Goal: Information Seeking & Learning: Learn about a topic

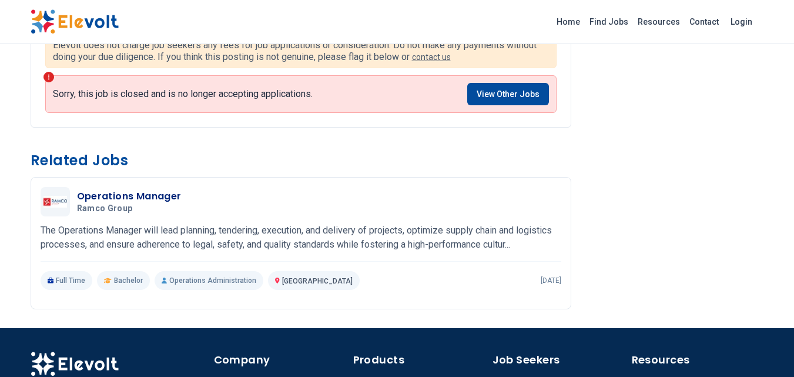
scroll to position [823, 0]
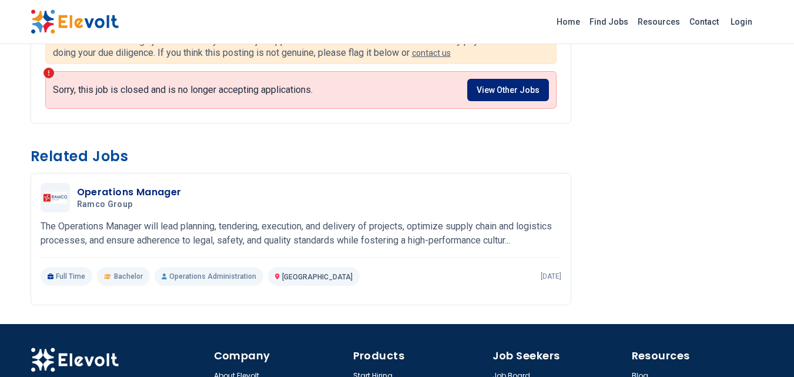
click at [523, 87] on link "View Other Jobs" at bounding box center [508, 90] width 82 height 22
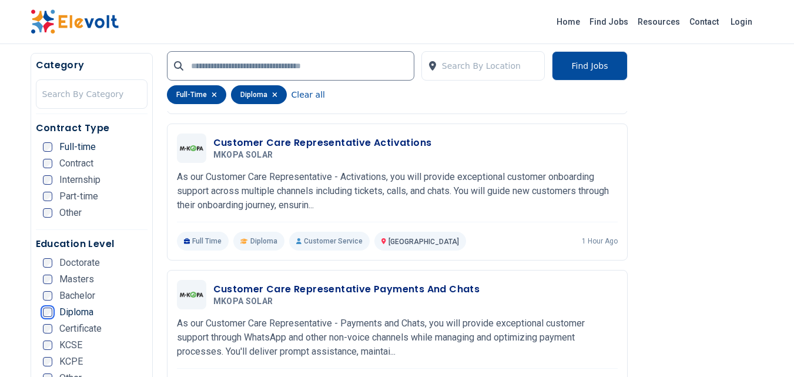
scroll to position [588, 0]
drag, startPoint x: 118, startPoint y: 196, endPoint x: 111, endPoint y: 265, distance: 69.7
click at [111, 265] on nav "Category Search By Category Contract Type Full-time Contract Internship Part-ti…" at bounding box center [92, 223] width 112 height 331
click at [136, 224] on div "Contract Type Full-time Contract Internship Part-time Other" at bounding box center [92, 175] width 112 height 109
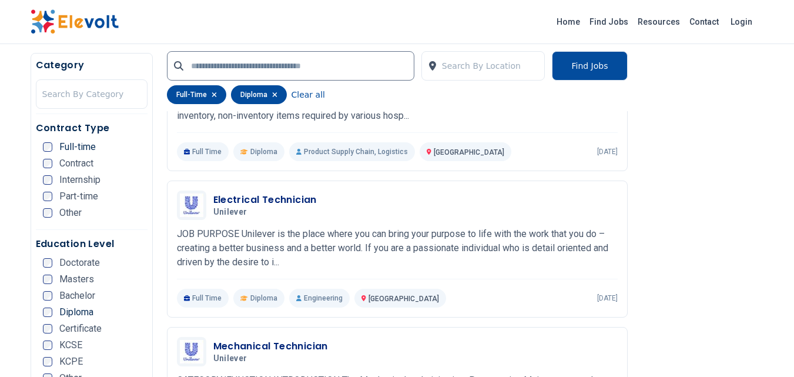
scroll to position [1293, 0]
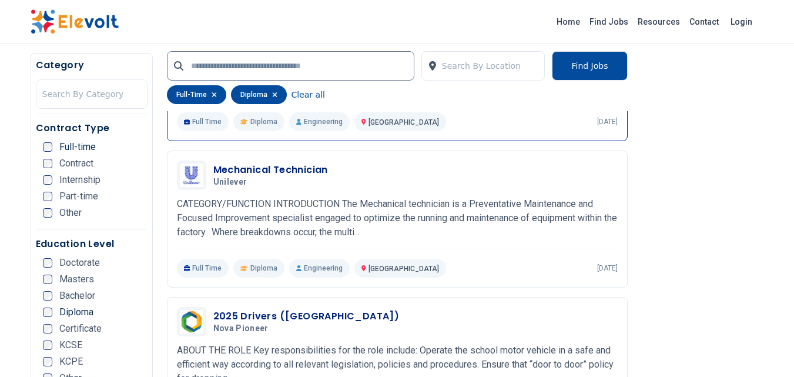
click at [331, 120] on p "Engineering" at bounding box center [319, 121] width 61 height 19
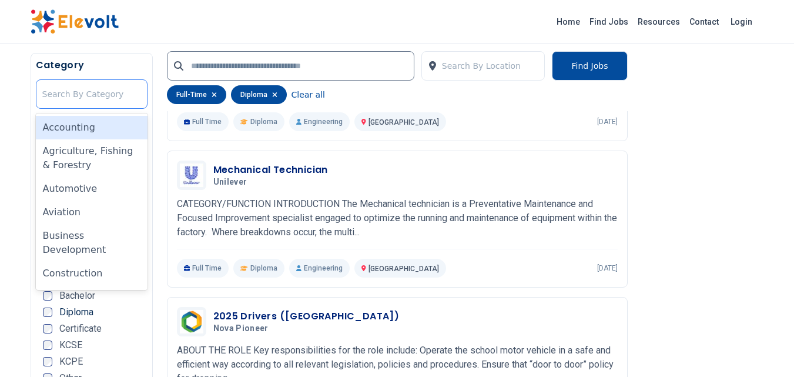
click at [98, 91] on div at bounding box center [91, 94] width 99 height 24
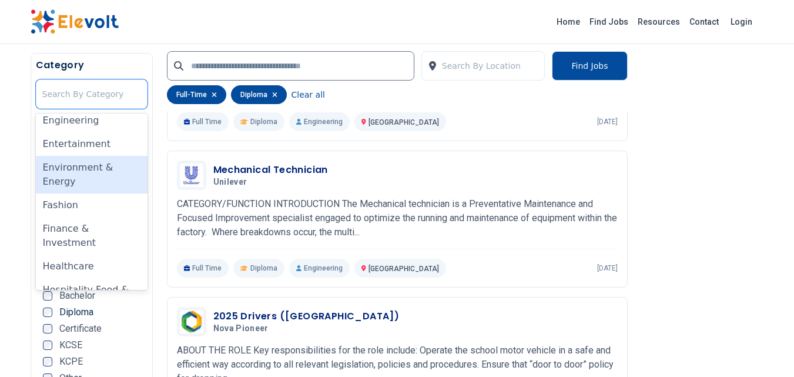
scroll to position [470, 0]
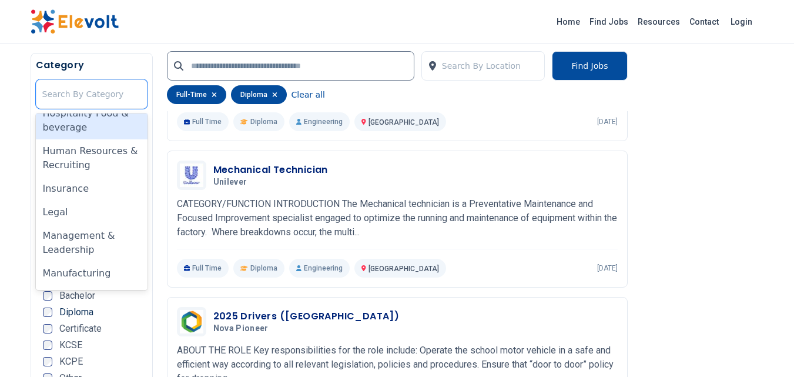
click at [113, 123] on div "Hospitality Food & beverage" at bounding box center [92, 121] width 112 height 38
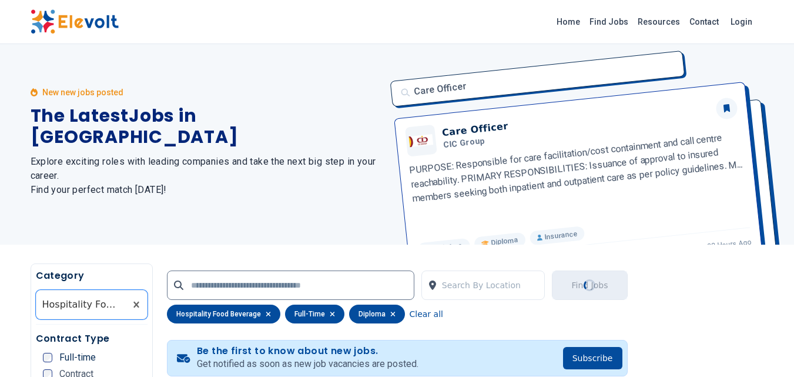
scroll to position [0, 0]
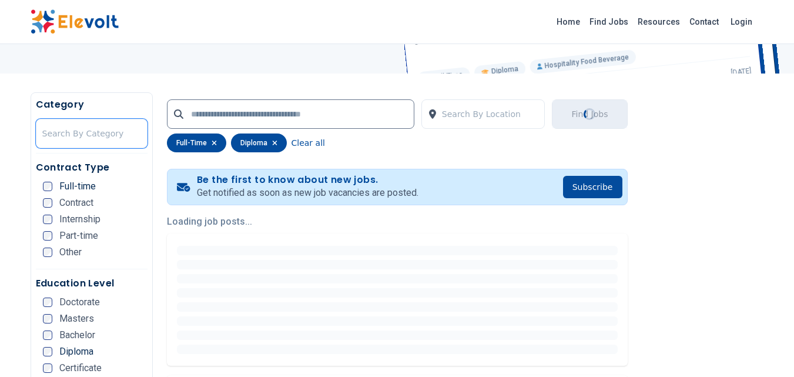
scroll to position [7, 0]
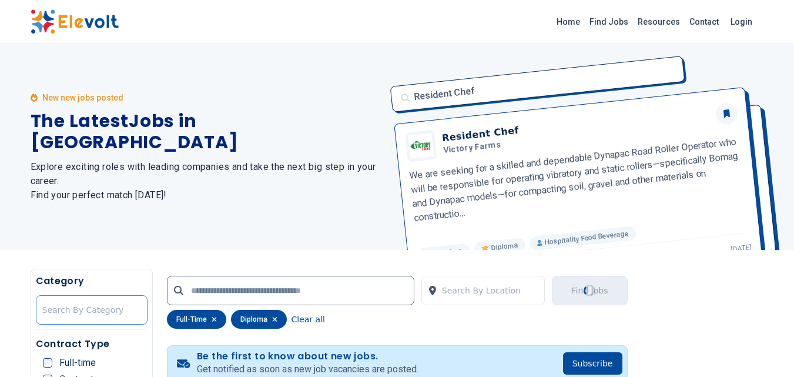
click at [93, 311] on div at bounding box center [91, 310] width 99 height 24
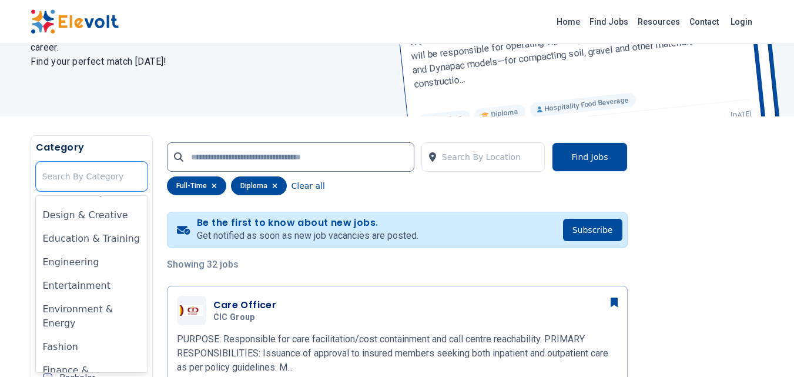
scroll to position [235, 0]
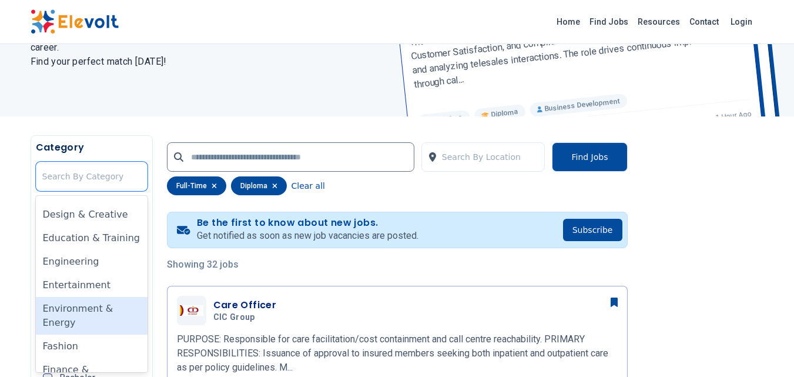
click at [103, 311] on div "Environment & Energy" at bounding box center [92, 316] width 112 height 38
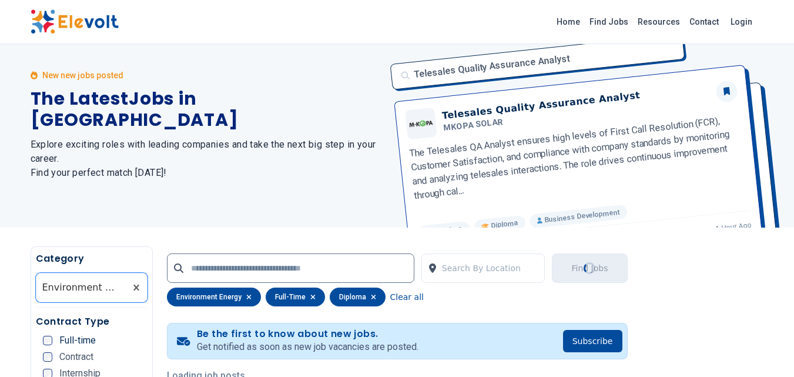
scroll to position [0, 0]
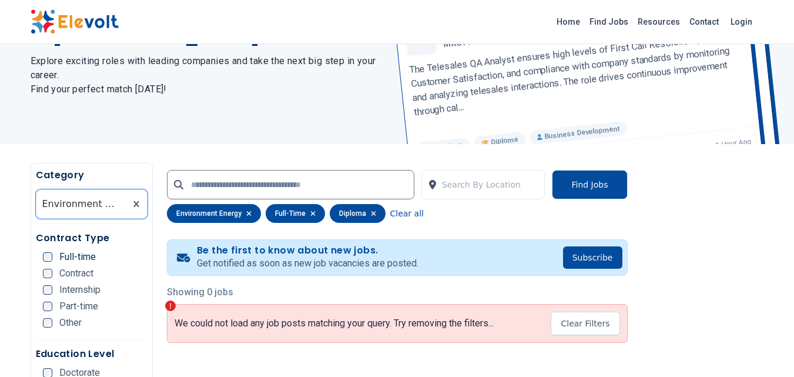
scroll to position [118, 0]
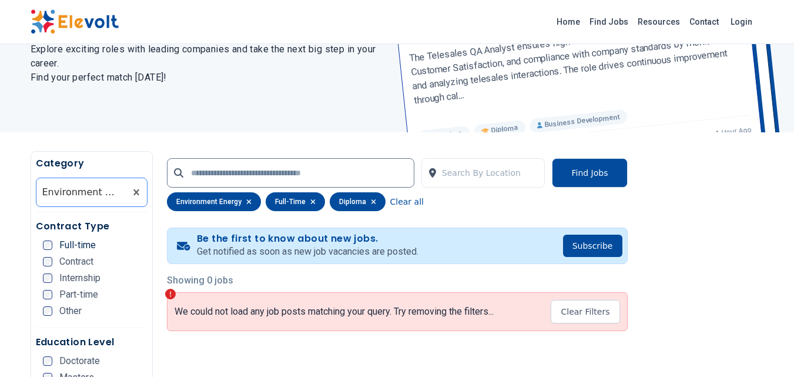
click at [125, 192] on div "Environment & Energy" at bounding box center [80, 192] width 89 height 28
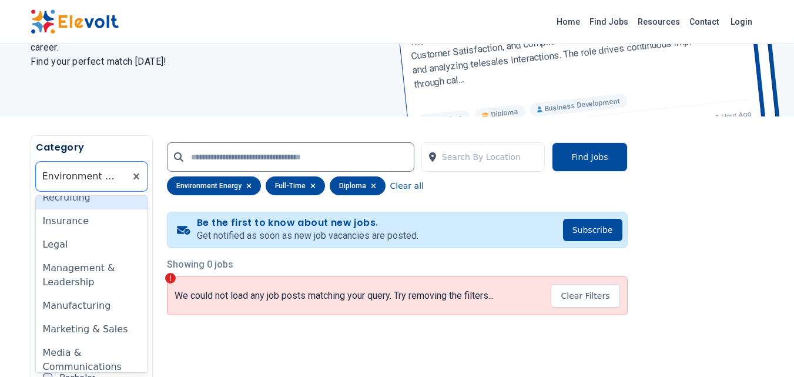
scroll to position [529, 0]
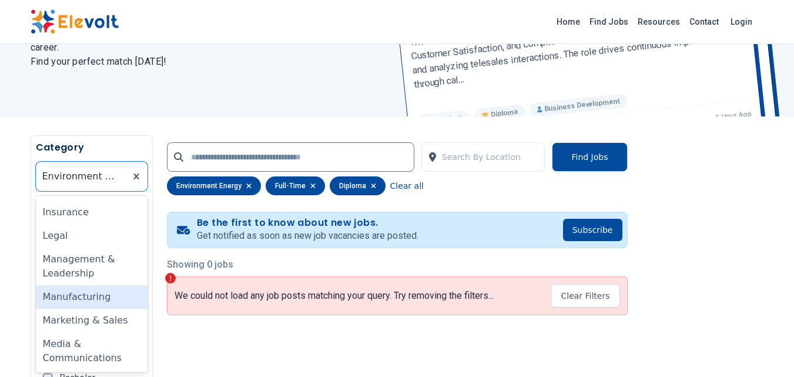
click at [109, 297] on div "Manufacturing" at bounding box center [92, 297] width 112 height 24
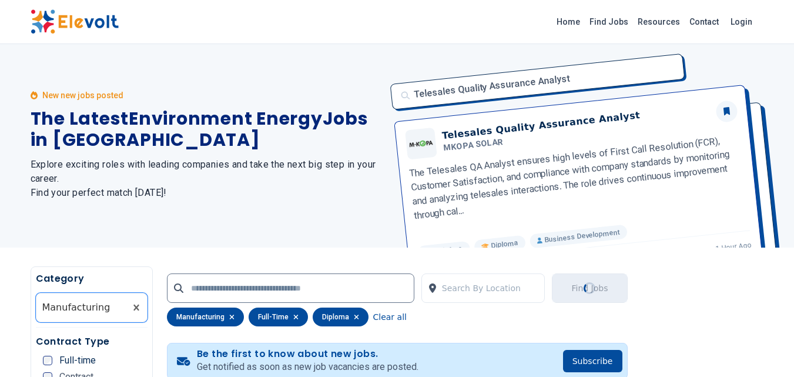
scroll to position [0, 0]
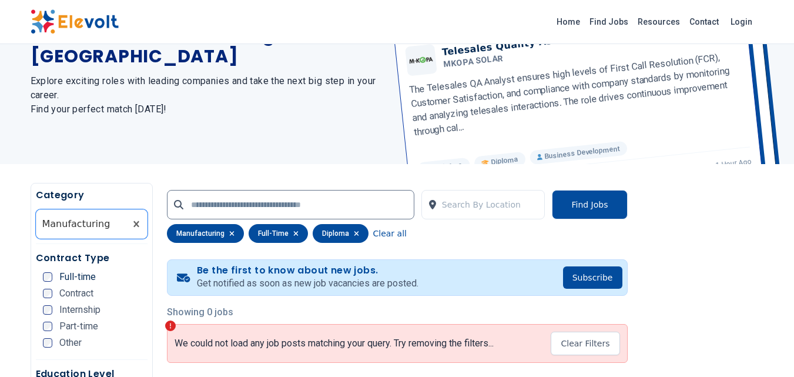
scroll to position [176, 0]
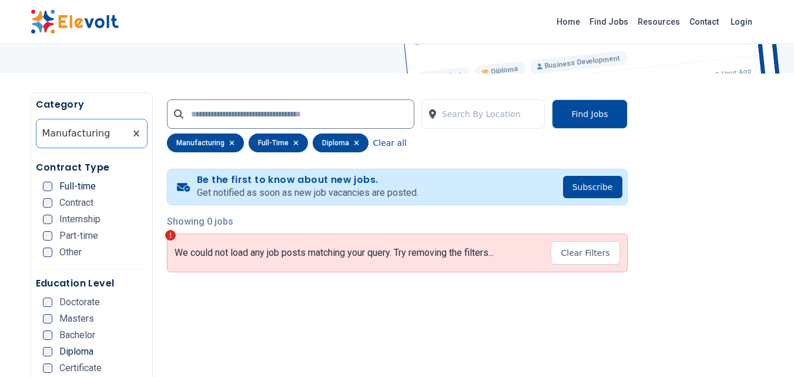
click at [108, 132] on div at bounding box center [81, 134] width 78 height 24
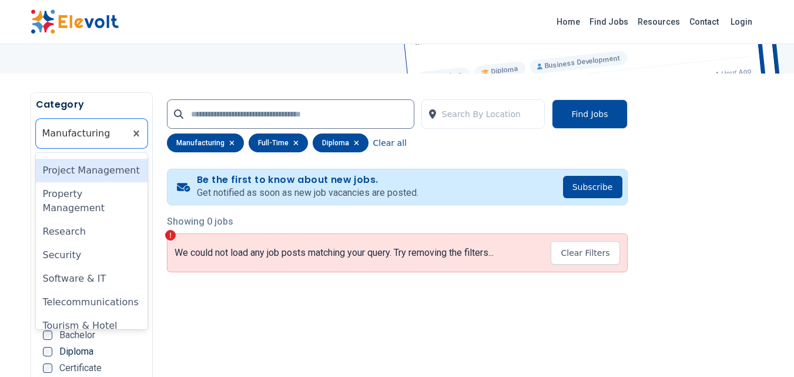
scroll to position [820, 0]
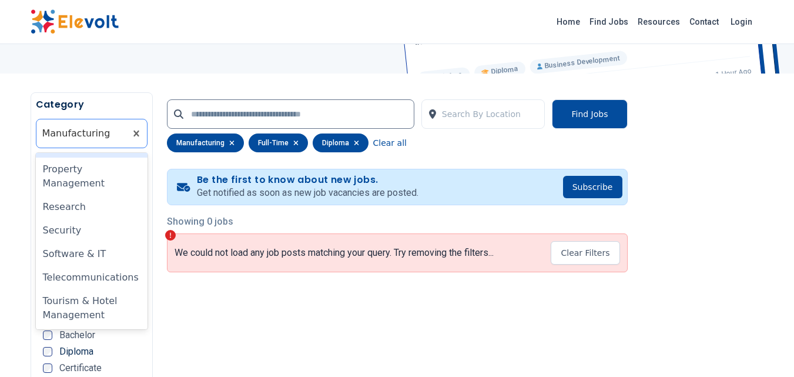
click at [105, 135] on div at bounding box center [81, 134] width 78 height 24
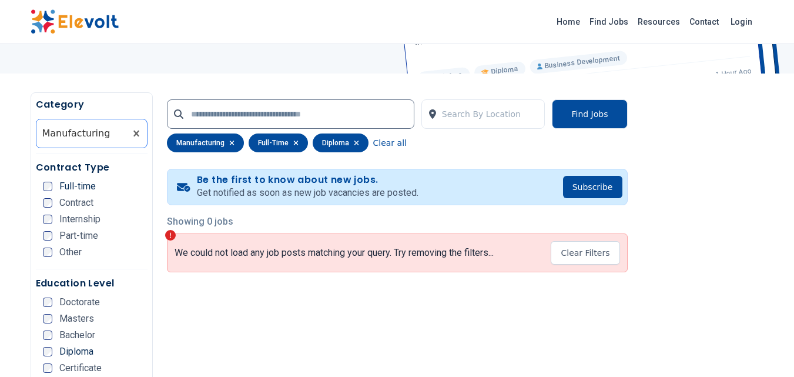
click at [108, 135] on div at bounding box center [81, 134] width 78 height 24
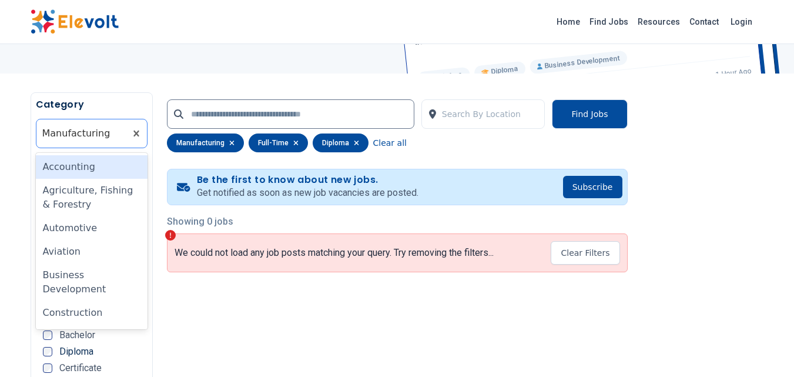
click at [108, 135] on div at bounding box center [81, 134] width 78 height 24
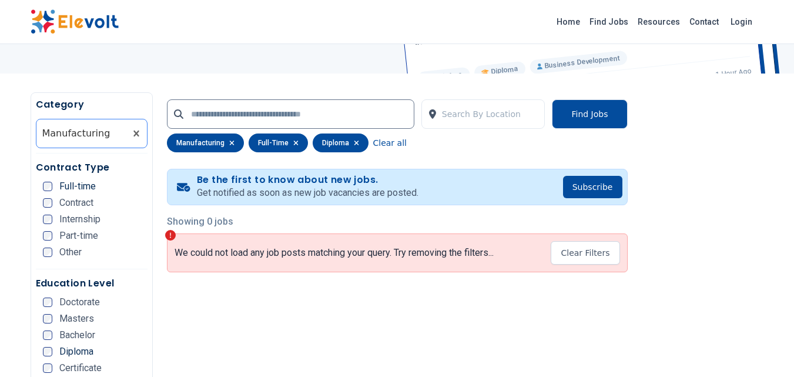
click at [103, 135] on div at bounding box center [81, 134] width 78 height 24
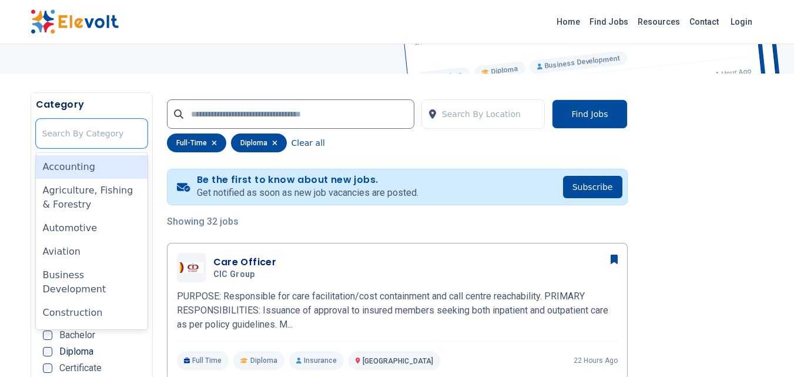
scroll to position [16, 0]
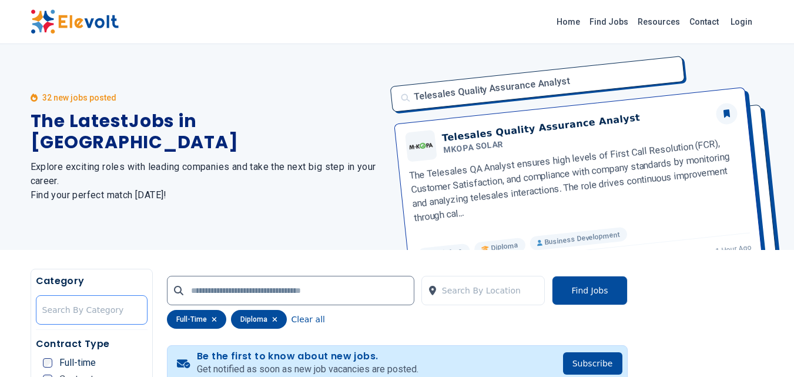
click at [62, 310] on div at bounding box center [91, 310] width 99 height 24
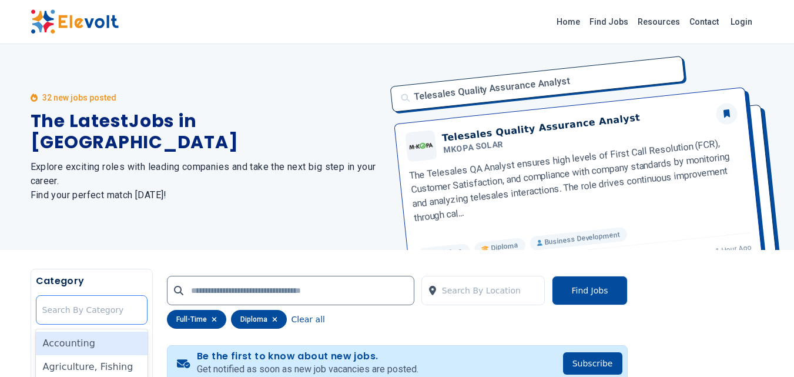
click at [62, 310] on div at bounding box center [91, 310] width 99 height 24
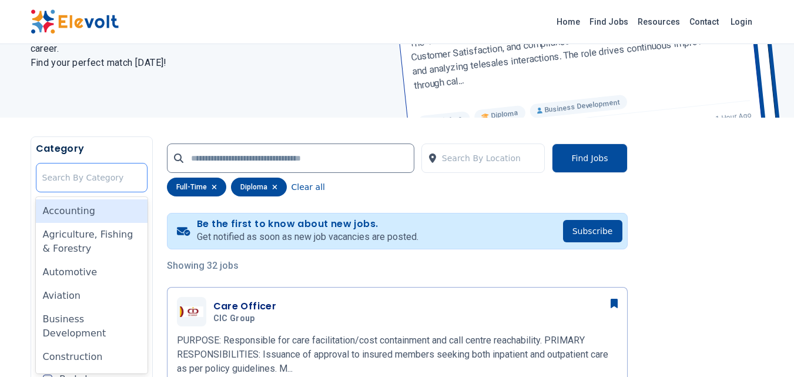
scroll to position [133, 0]
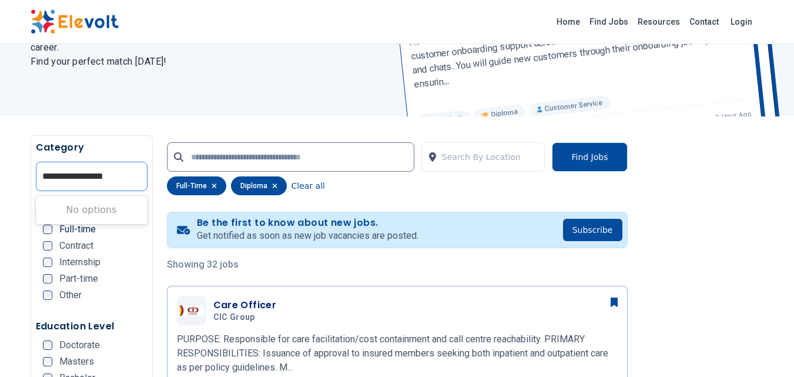
type input "**********"
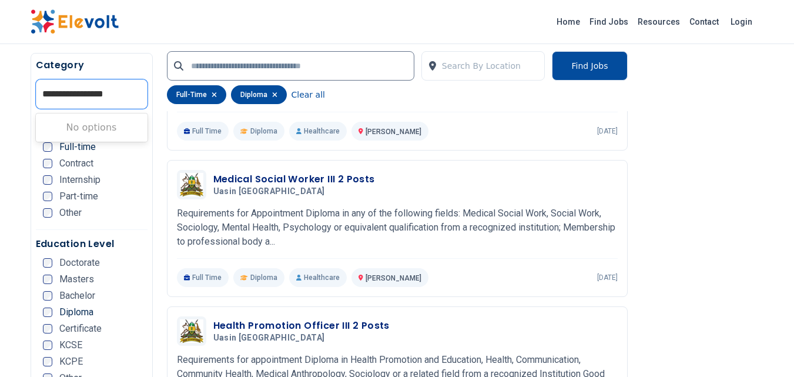
scroll to position [2307, 0]
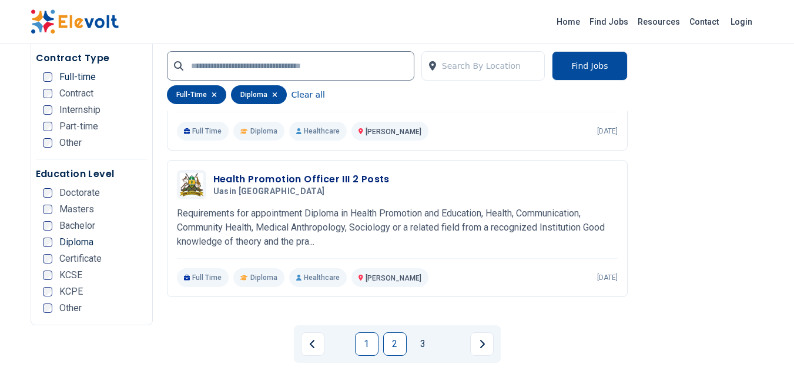
click at [400, 341] on link "2" at bounding box center [395, 344] width 24 height 24
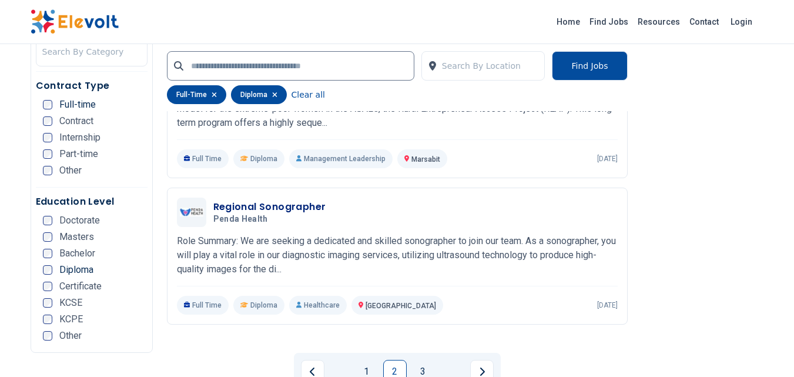
scroll to position [2409, 0]
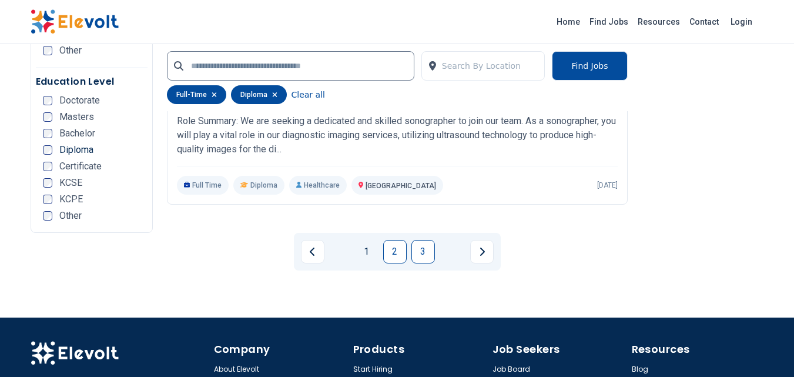
click at [428, 248] on link "3" at bounding box center [423, 252] width 24 height 24
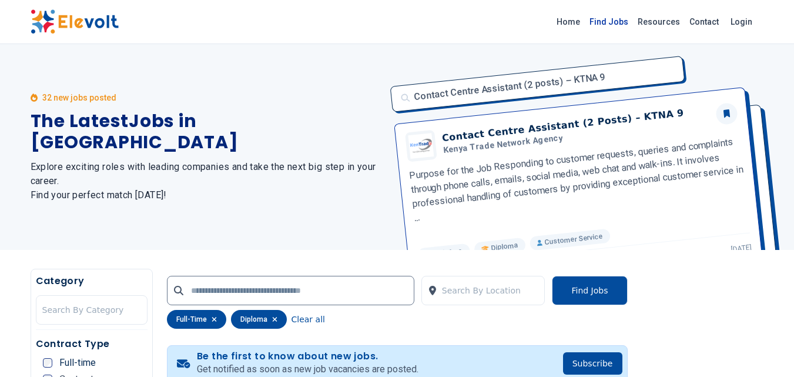
click at [608, 17] on link "Find Jobs" at bounding box center [609, 21] width 48 height 19
